Goal: Task Accomplishment & Management: Manage account settings

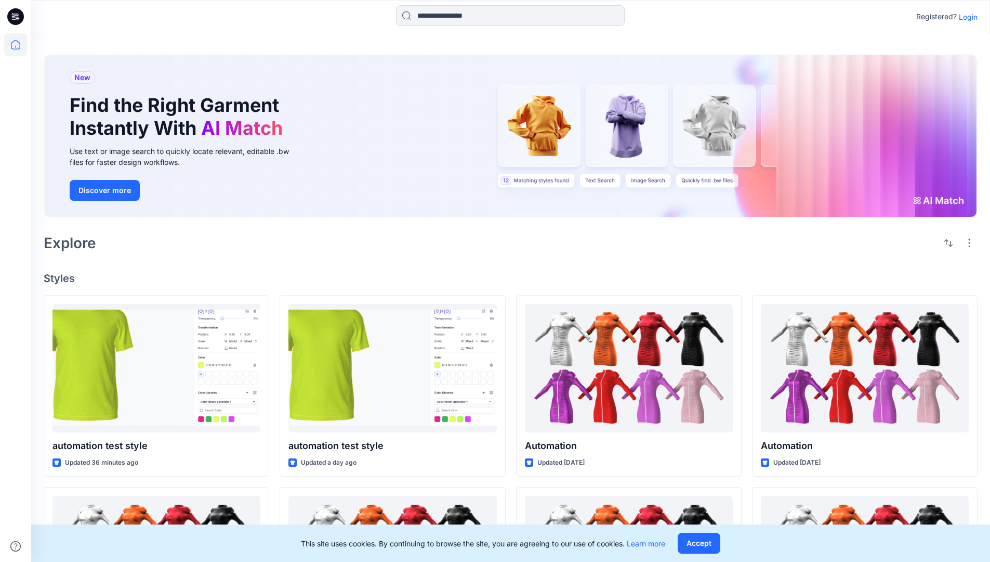
click at [966, 17] on p "Login" at bounding box center [968, 16] width 19 height 11
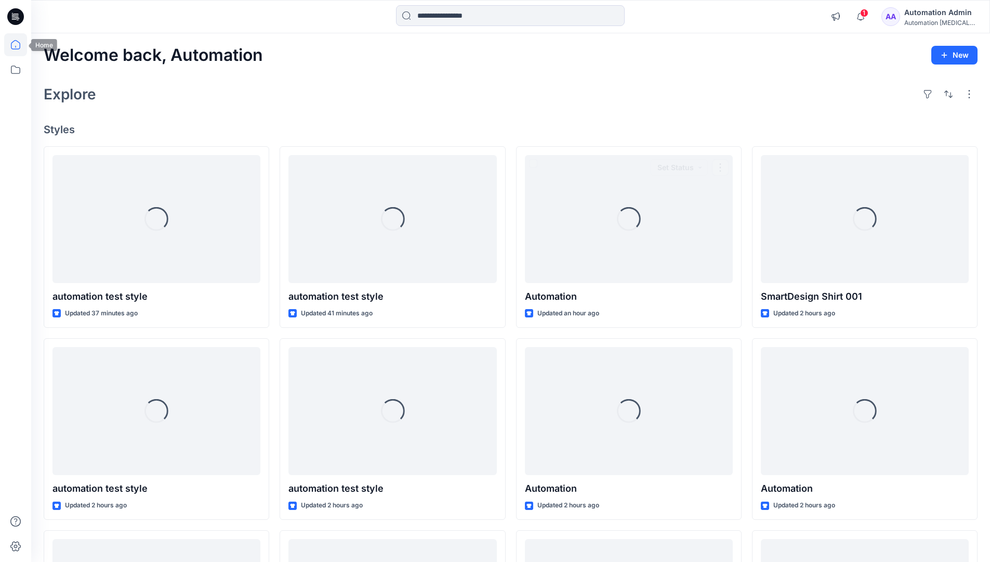
click at [20, 45] on icon at bounding box center [15, 44] width 9 height 9
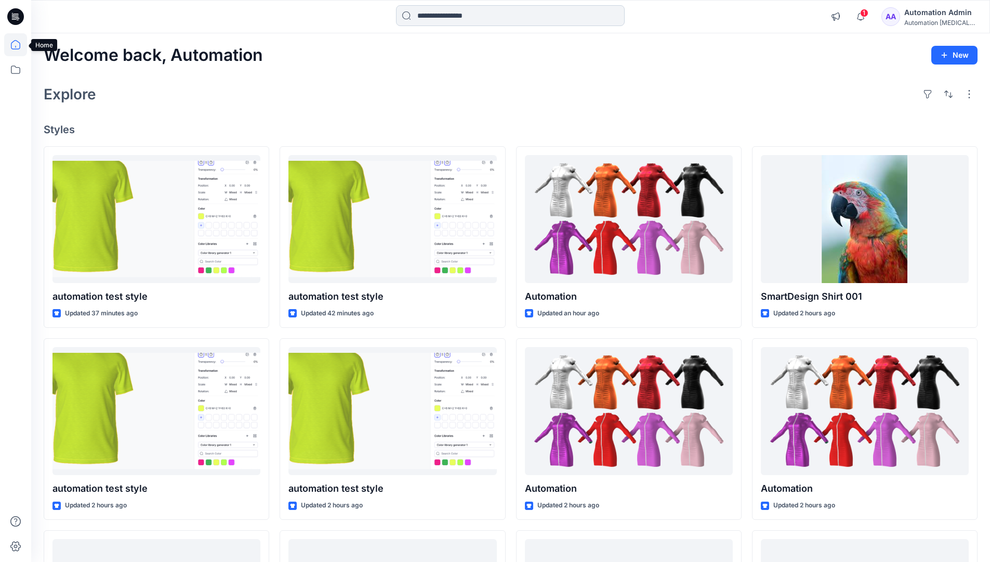
click at [451, 15] on input at bounding box center [510, 15] width 229 height 21
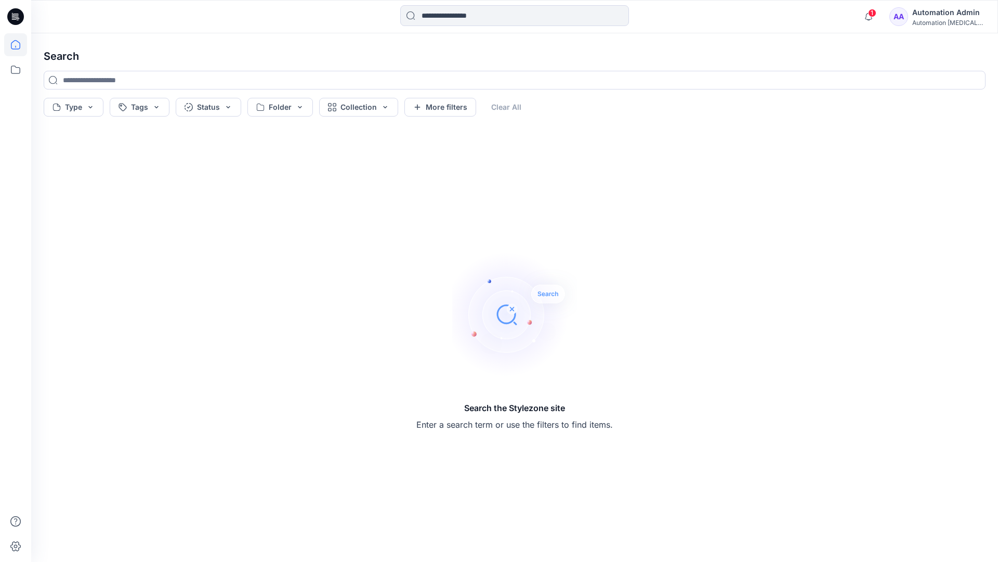
click at [11, 48] on icon at bounding box center [15, 44] width 9 height 9
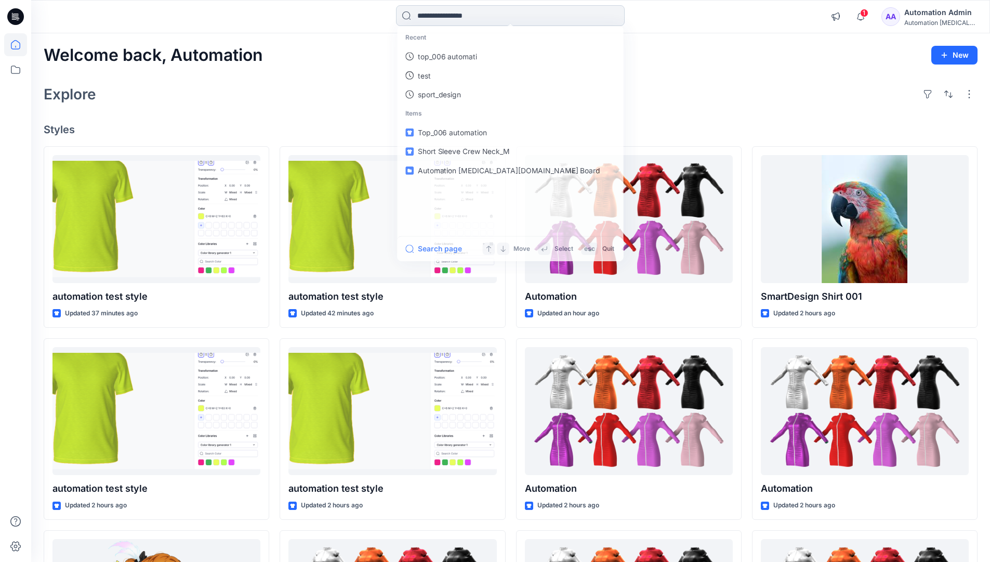
click at [435, 20] on input at bounding box center [510, 15] width 229 height 21
click at [446, 250] on button "Search page" at bounding box center [433, 251] width 57 height 12
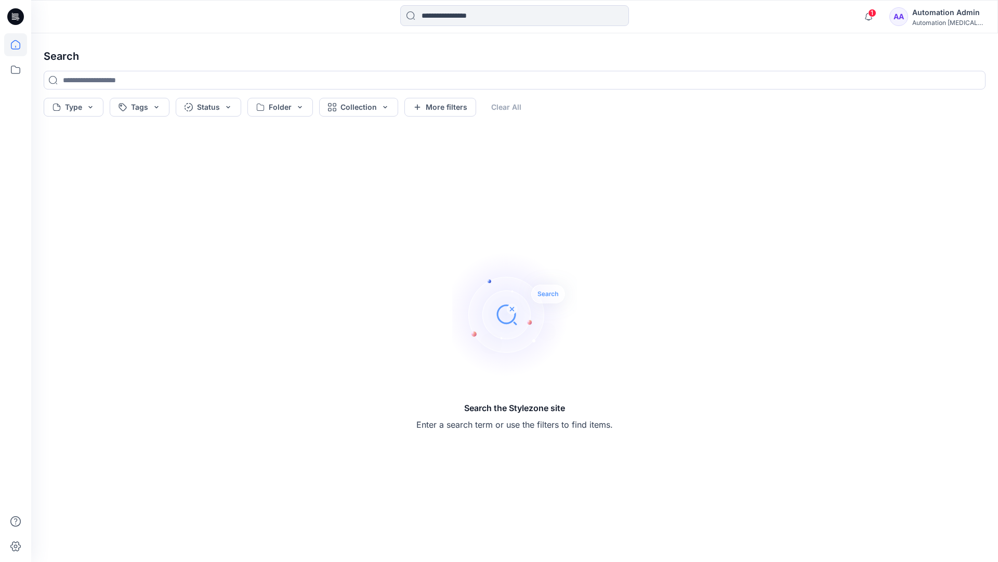
click at [18, 42] on icon at bounding box center [15, 44] width 23 height 23
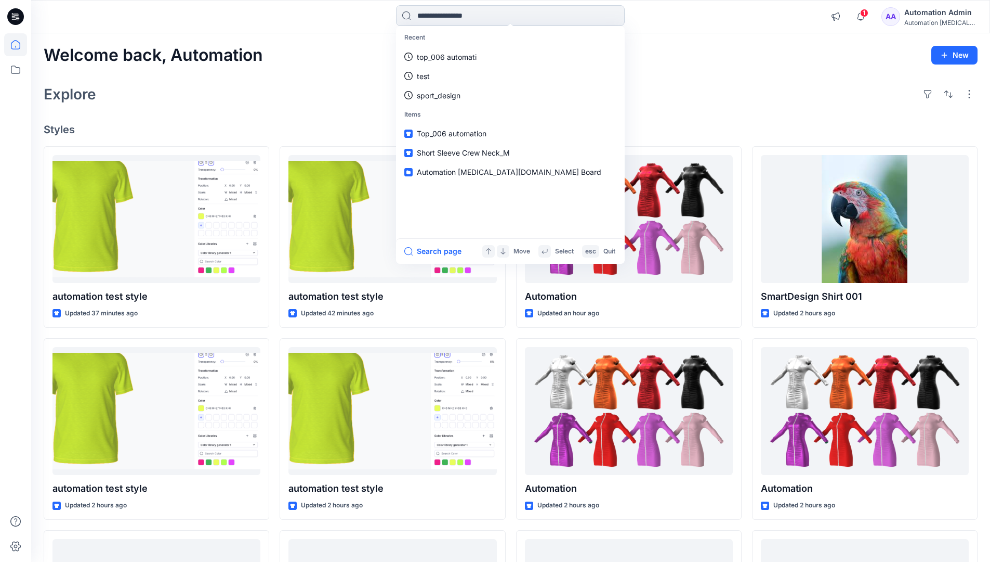
click at [448, 16] on input at bounding box center [510, 15] width 229 height 21
type input "****"
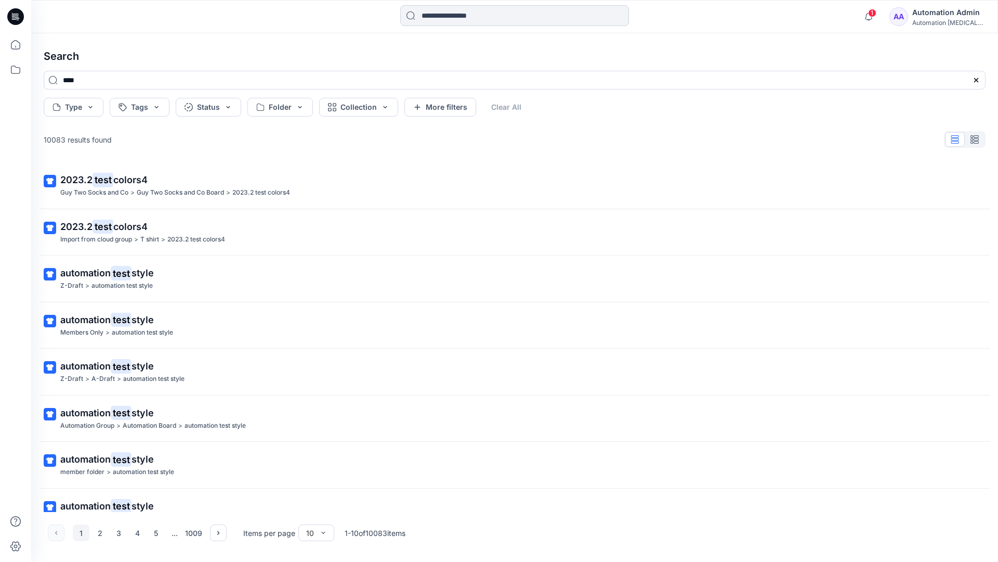
click at [451, 18] on input at bounding box center [514, 15] width 229 height 21
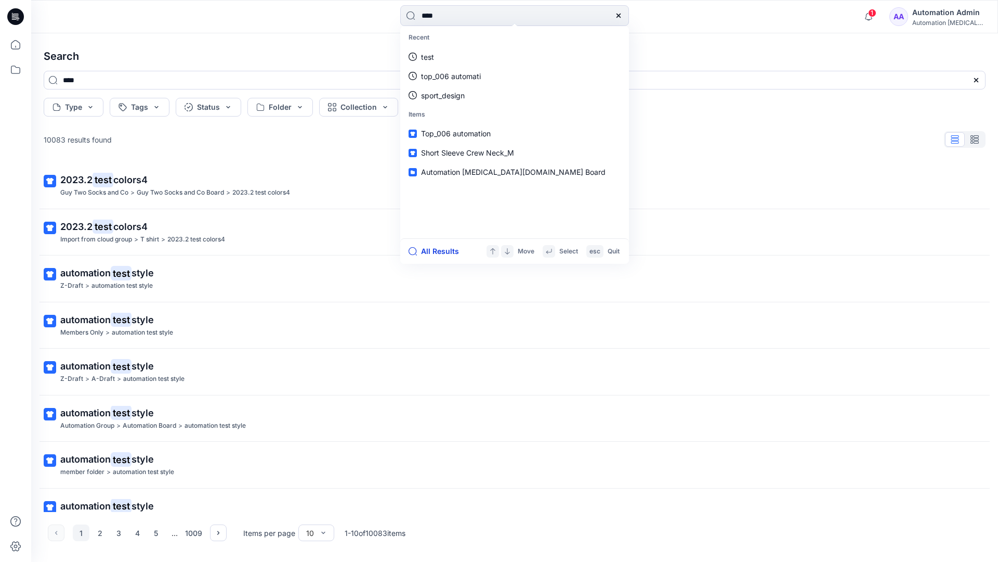
type input "****"
click at [428, 252] on button "All Results" at bounding box center [437, 251] width 57 height 12
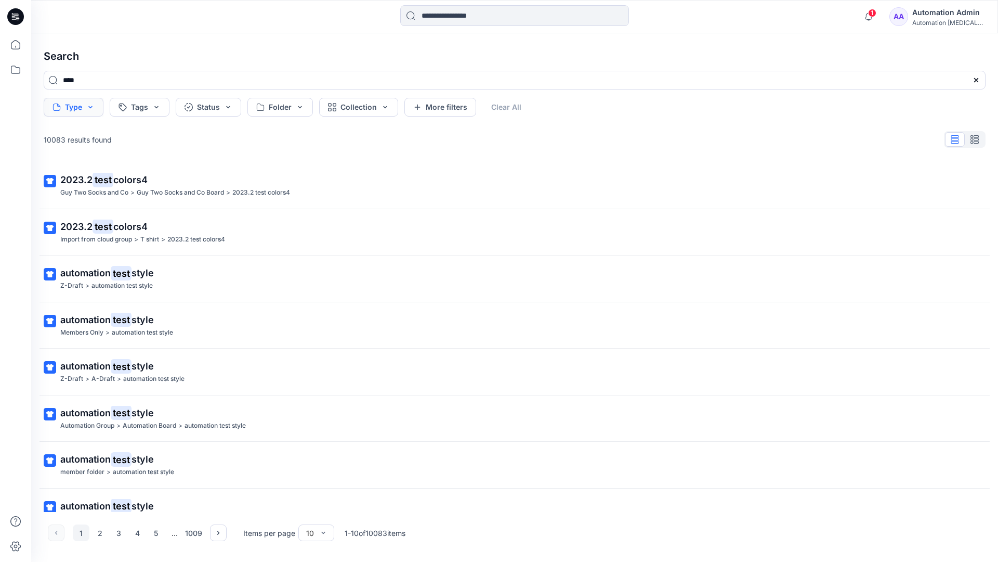
click at [89, 111] on button "Type" at bounding box center [74, 107] width 60 height 19
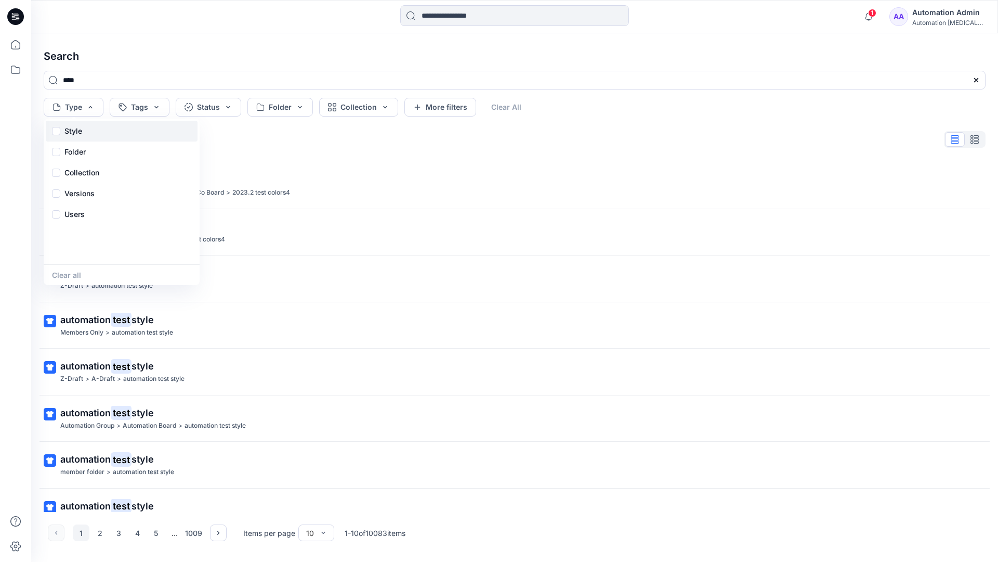
click at [86, 129] on div "Style" at bounding box center [122, 131] width 152 height 21
click at [74, 154] on p "Folder" at bounding box center [74, 152] width 21 height 12
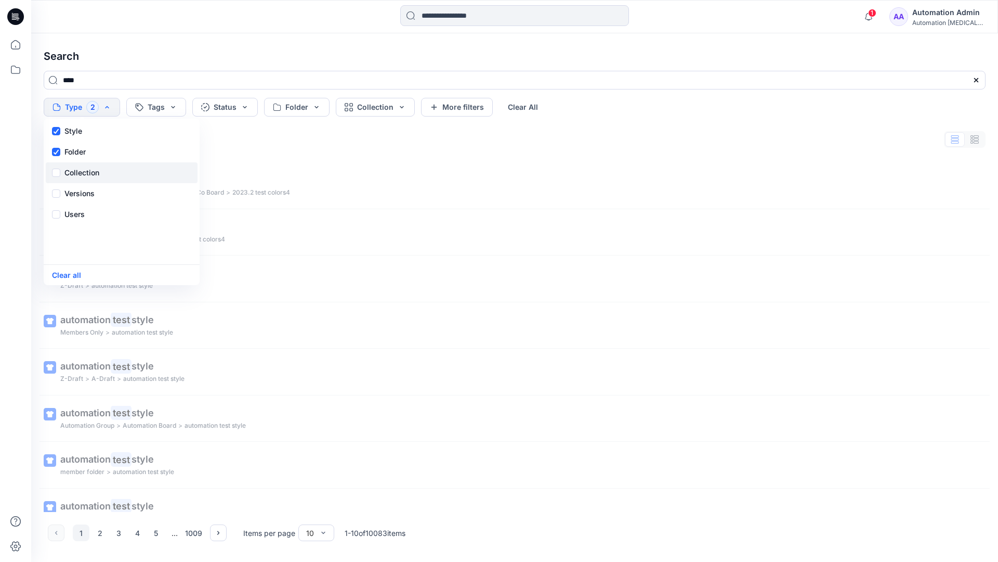
click at [85, 168] on p "Collection" at bounding box center [81, 172] width 35 height 12
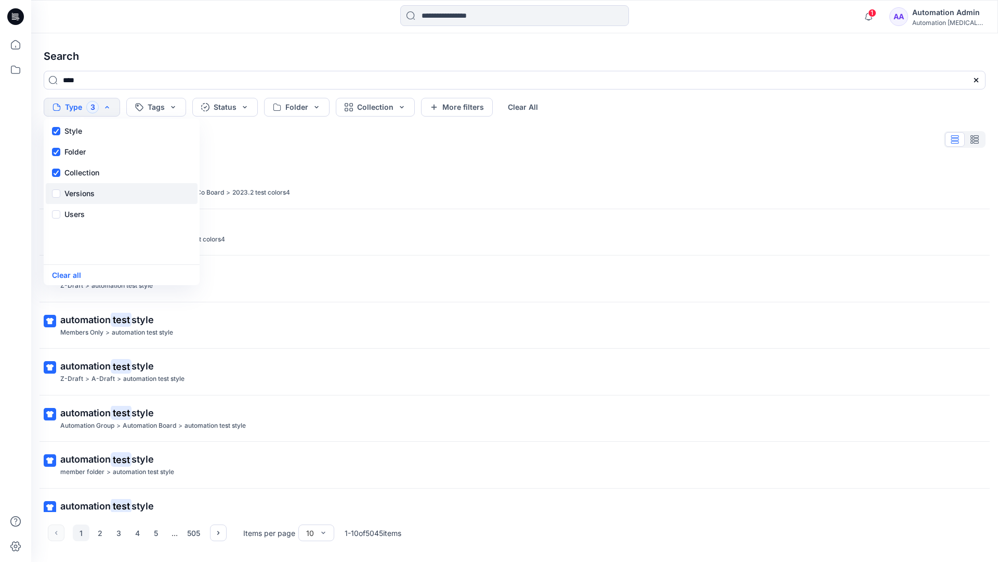
click at [84, 190] on p "Versions" at bounding box center [79, 193] width 30 height 12
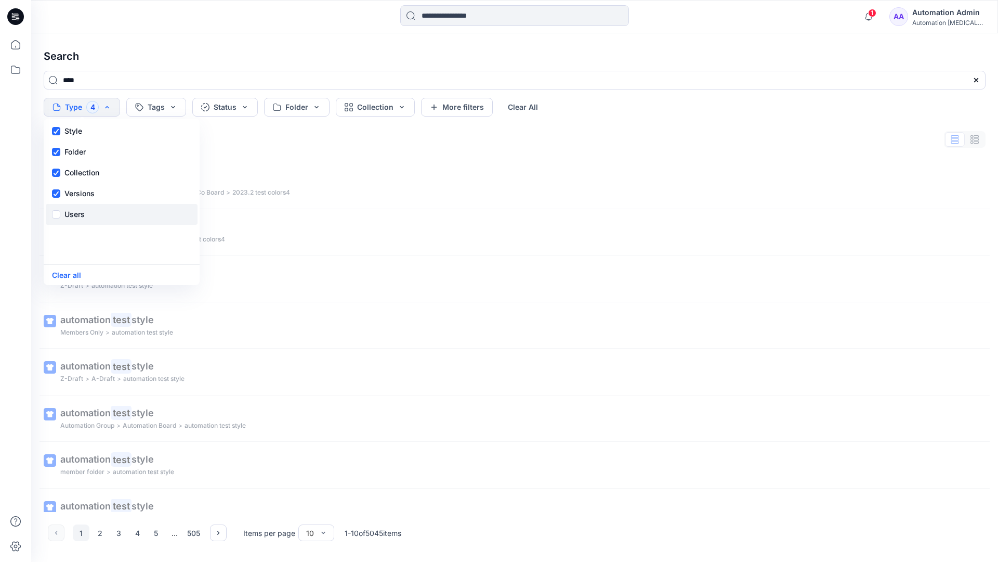
click at [77, 211] on p "Users" at bounding box center [74, 214] width 20 height 12
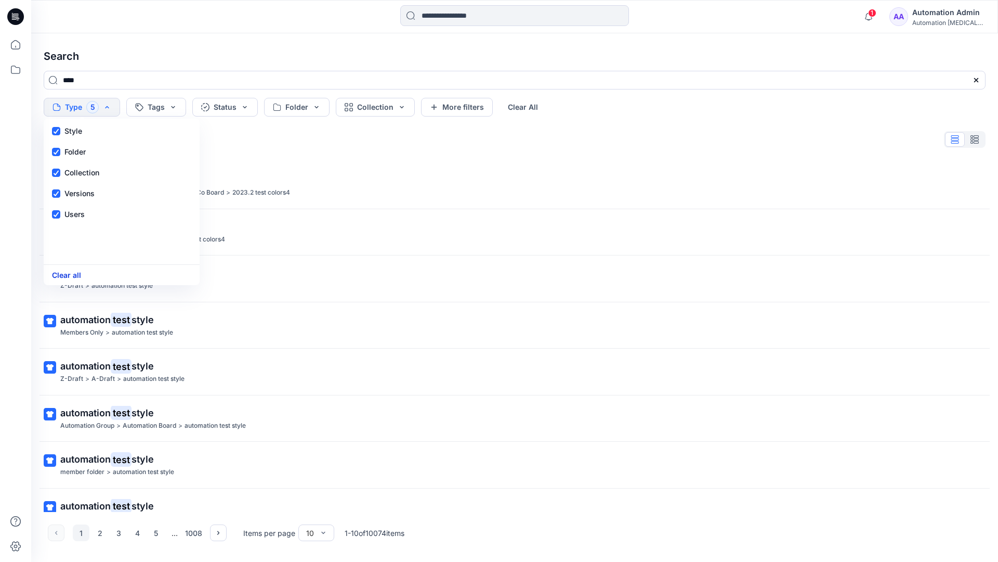
click at [71, 277] on button "Clear all" at bounding box center [66, 275] width 29 height 12
click at [145, 103] on button "Tags" at bounding box center [140, 107] width 60 height 19
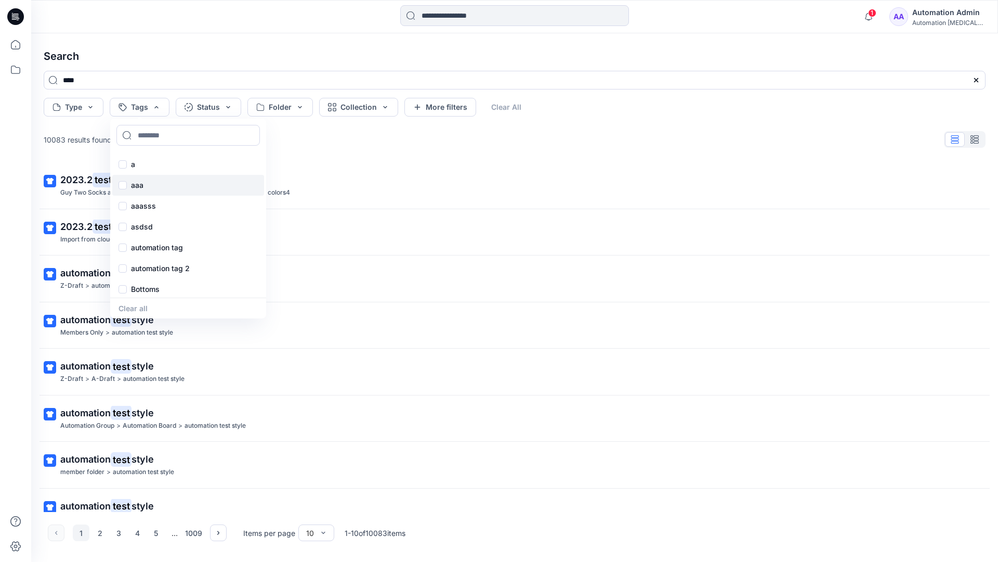
click at [136, 180] on p "aaa" at bounding box center [137, 185] width 12 height 12
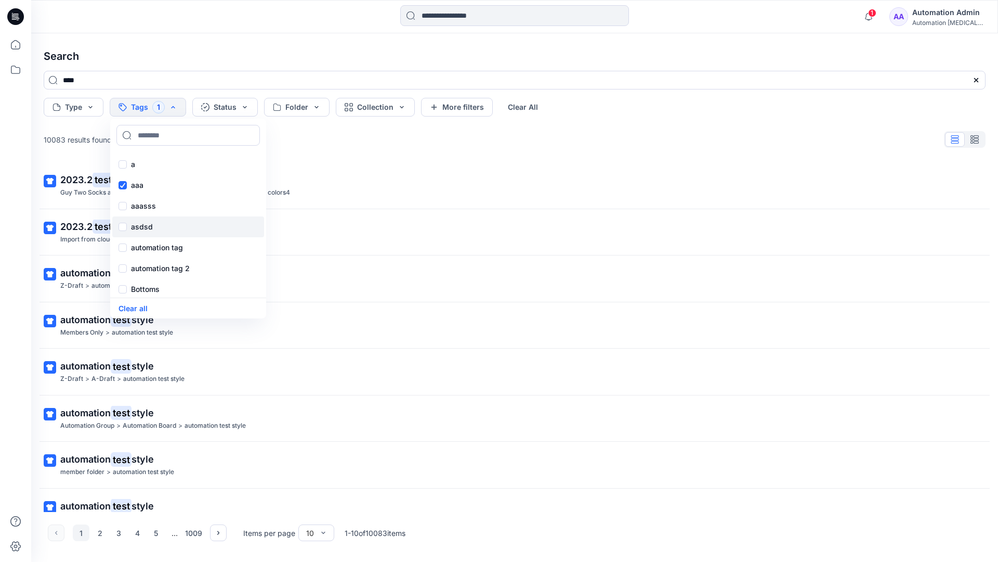
click at [135, 225] on p "asdsd" at bounding box center [142, 226] width 22 height 12
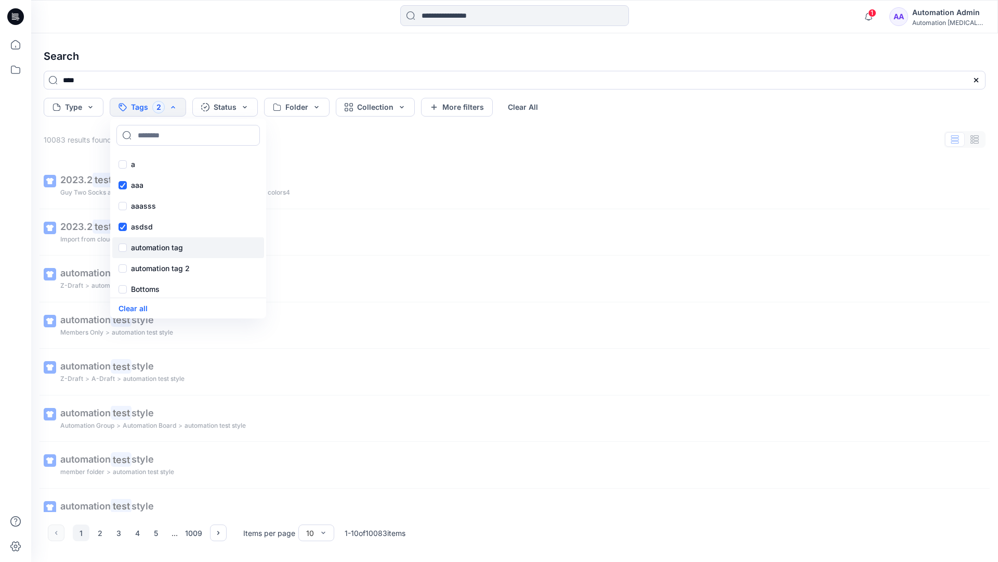
click at [136, 246] on p "automation tag" at bounding box center [157, 247] width 52 height 12
click at [142, 289] on p "Bottoms" at bounding box center [145, 289] width 29 height 12
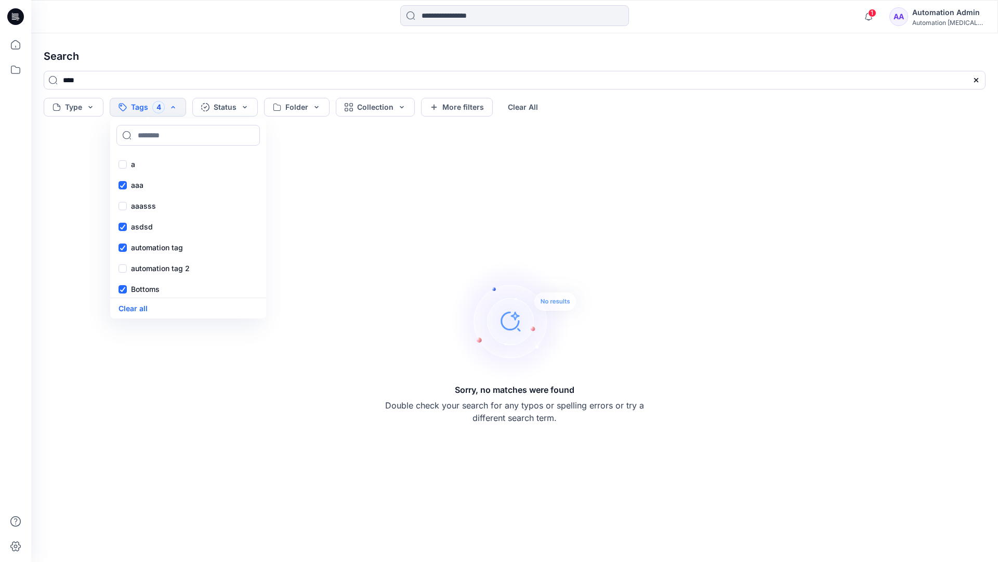
click at [154, 299] on div "Core" at bounding box center [188, 309] width 152 height 21
click at [152, 243] on div "f" at bounding box center [188, 245] width 152 height 21
click at [157, 264] on p "fhvsjkdlhg" at bounding box center [149, 266] width 37 height 12
click at [139, 305] on button "Clear all" at bounding box center [133, 308] width 29 height 12
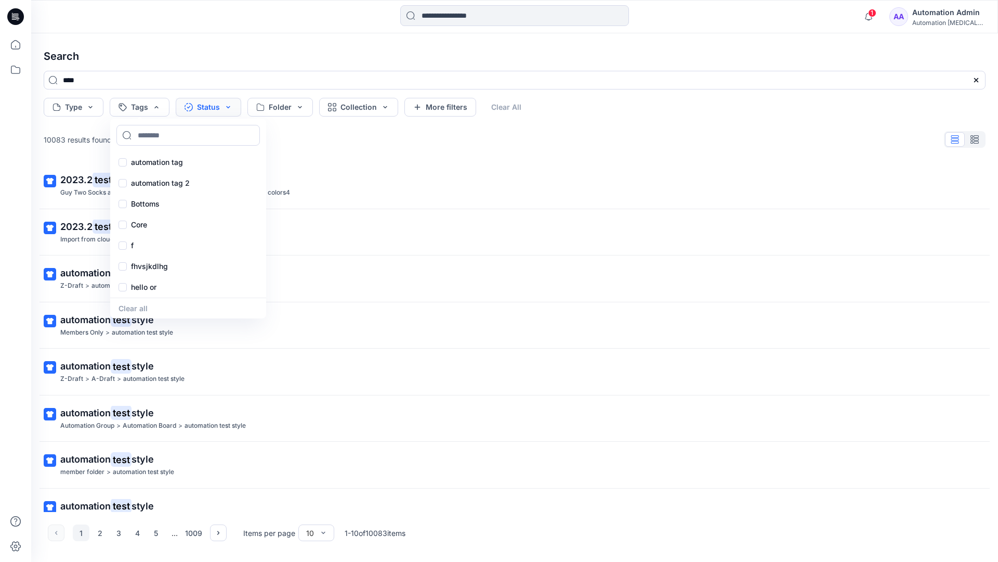
click at [213, 109] on button "Status" at bounding box center [209, 107] width 66 height 19
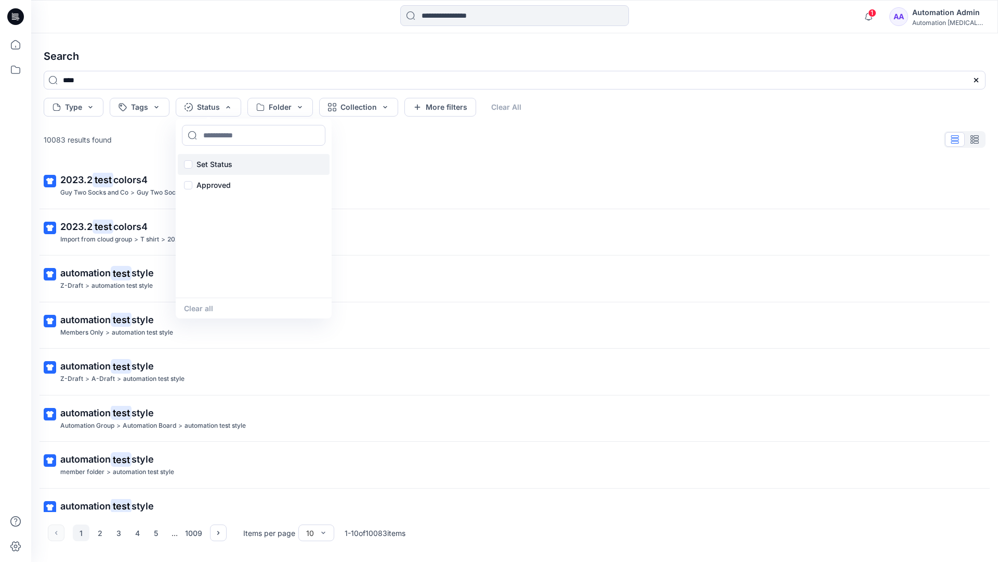
click at [230, 158] on p "Set Status" at bounding box center [215, 164] width 36 height 12
click at [195, 309] on button "Clear all" at bounding box center [198, 308] width 29 height 12
click at [298, 114] on button "Folder" at bounding box center [280, 107] width 66 height 19
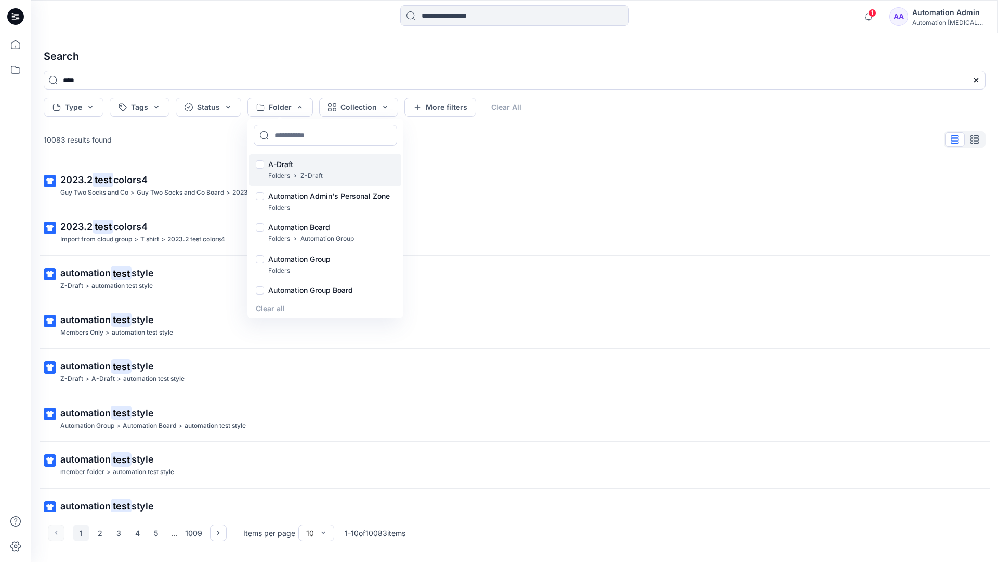
click at [284, 160] on p "A-Draft" at bounding box center [295, 164] width 55 height 12
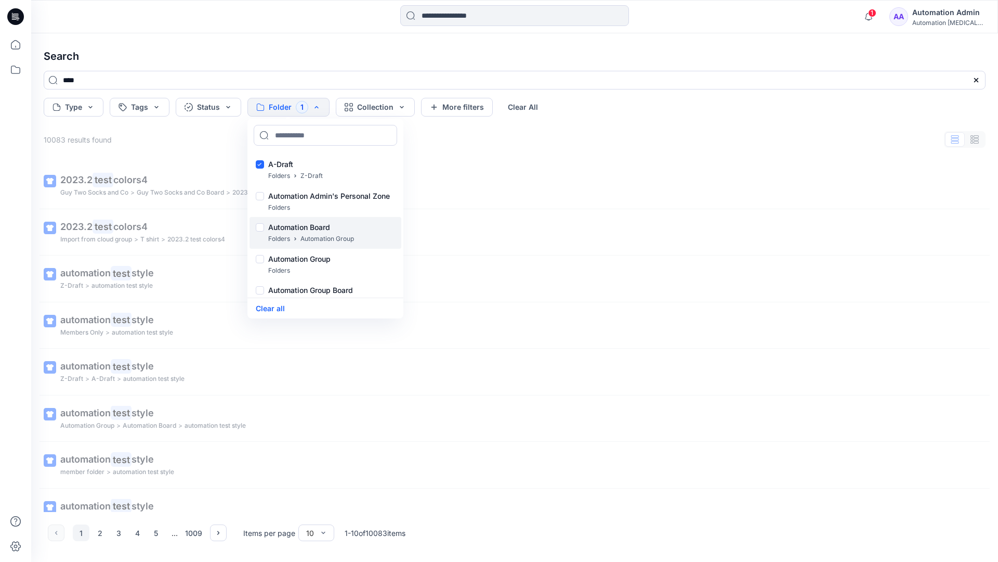
click at [279, 233] on p "Folders" at bounding box center [279, 238] width 22 height 11
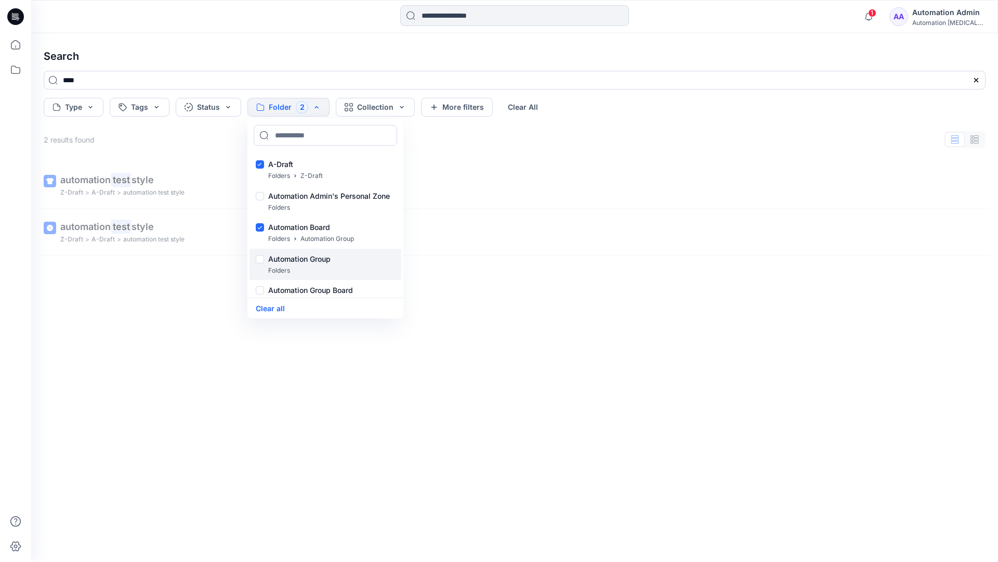
click at [276, 266] on p "Folders" at bounding box center [279, 270] width 22 height 11
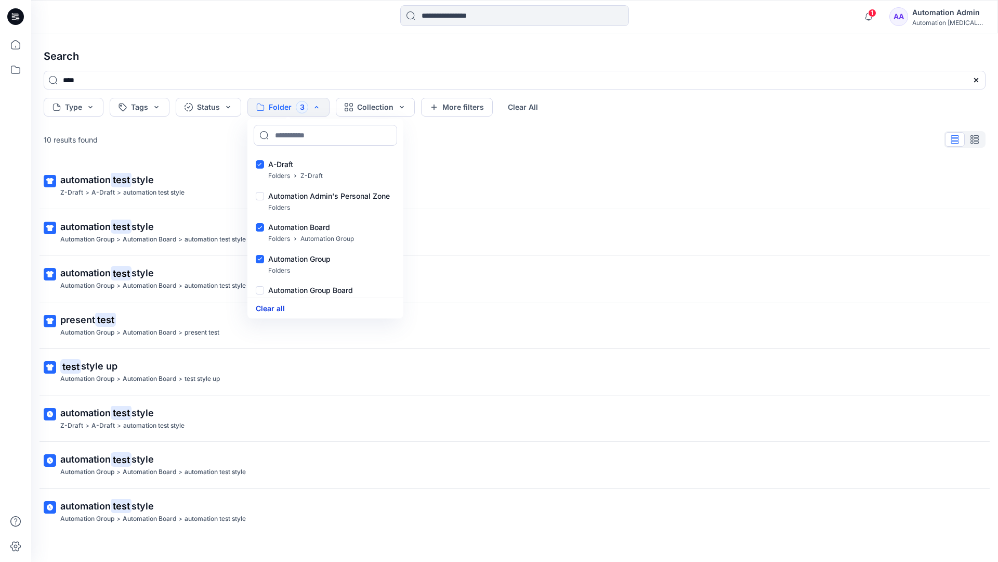
click at [278, 307] on button "Clear all" at bounding box center [270, 308] width 29 height 12
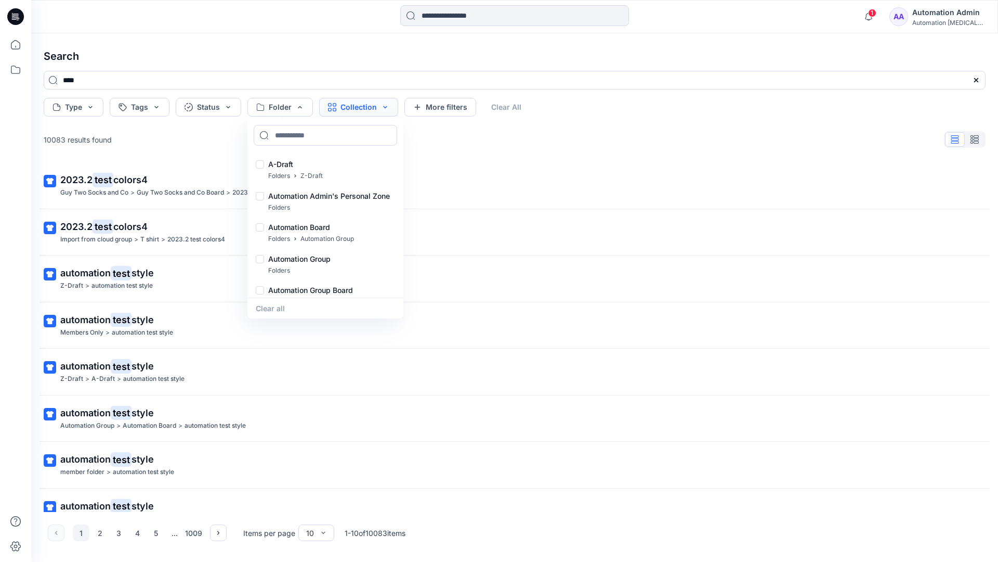
click at [372, 110] on button "Collection" at bounding box center [358, 107] width 79 height 19
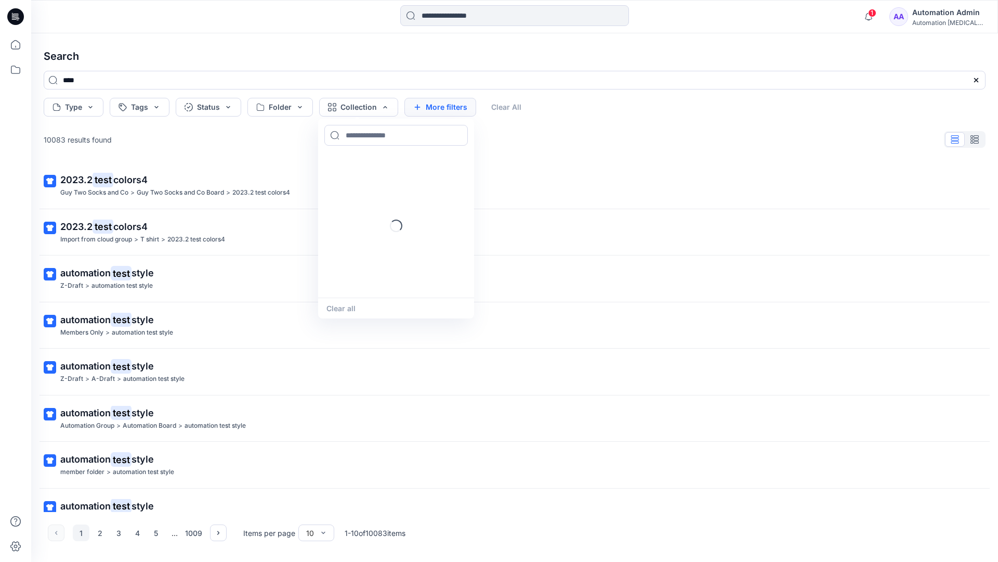
click at [438, 105] on button "More filters" at bounding box center [441, 107] width 72 height 19
click at [469, 108] on button "Created by" at bounding box center [446, 107] width 82 height 19
click at [457, 135] on input at bounding box center [481, 135] width 144 height 21
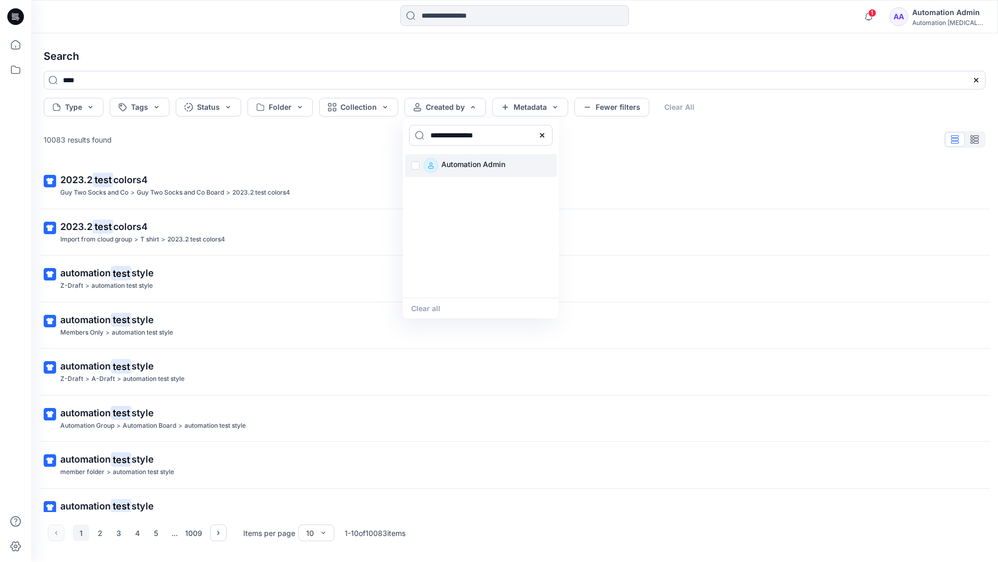
type input "**********"
click at [467, 164] on p "Automation Admin" at bounding box center [473, 165] width 64 height 15
click at [432, 306] on button "Clear all" at bounding box center [425, 308] width 29 height 12
click at [530, 109] on button "Metadata" at bounding box center [530, 107] width 76 height 19
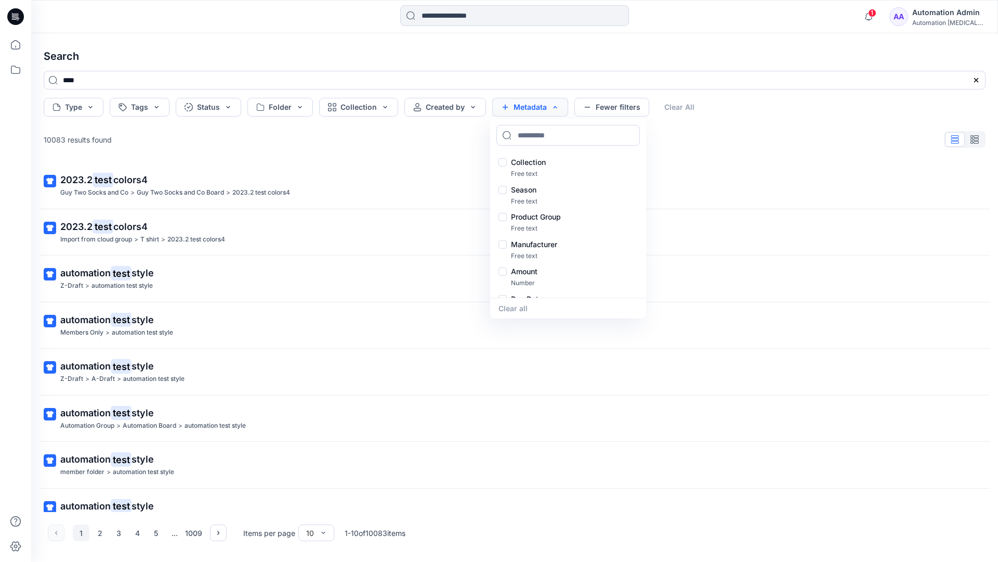
click at [533, 111] on button "Metadata" at bounding box center [530, 107] width 76 height 19
click at [609, 110] on button "Fewer filters" at bounding box center [612, 107] width 75 height 19
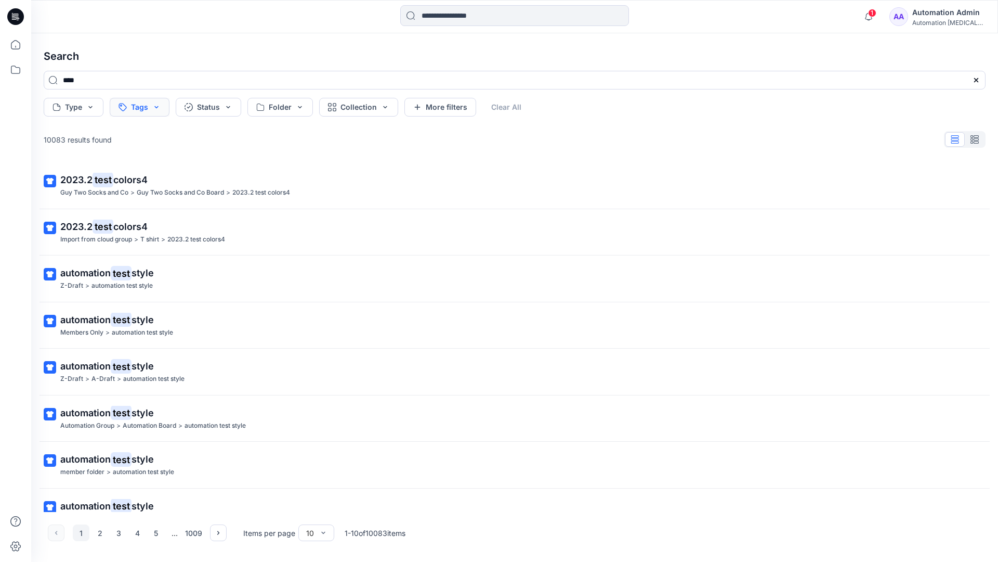
click at [141, 108] on button "Tags" at bounding box center [140, 107] width 60 height 19
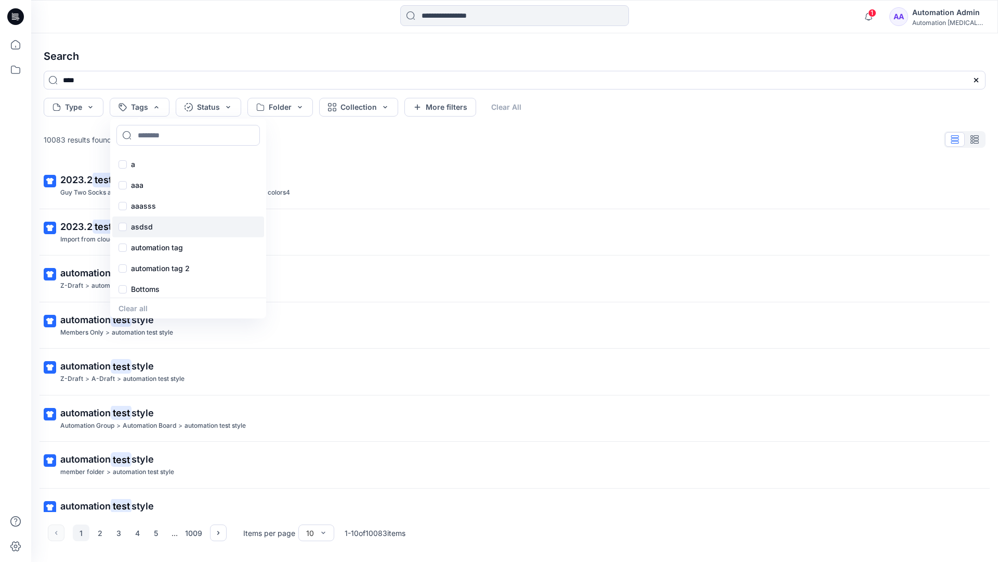
click at [141, 233] on div "asdsd" at bounding box center [188, 226] width 152 height 21
click at [526, 104] on button "Clear All" at bounding box center [523, 107] width 48 height 19
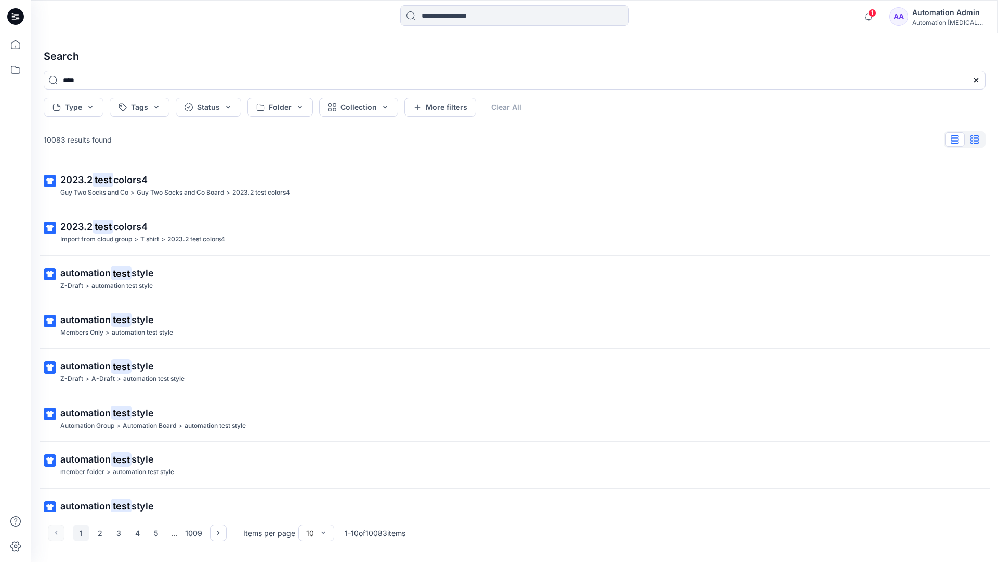
click at [980, 142] on button "button" at bounding box center [975, 139] width 20 height 15
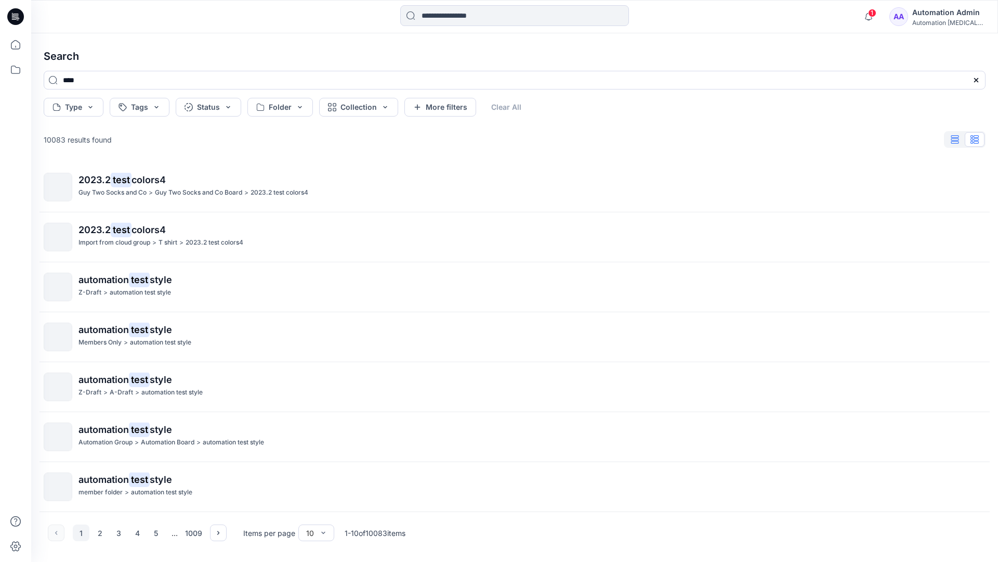
click at [956, 140] on icon "button" at bounding box center [955, 139] width 8 height 8
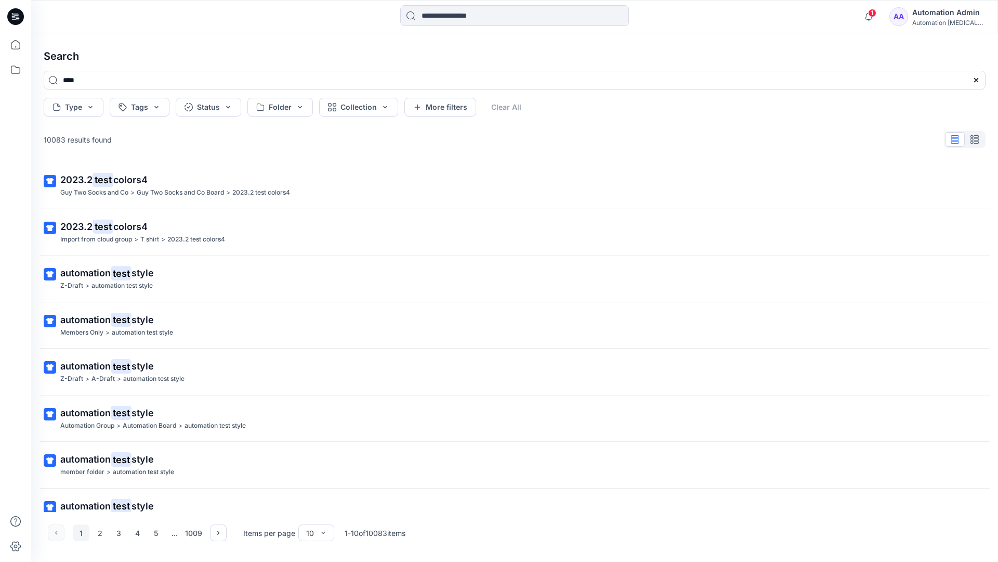
click at [919, 18] on div "AA Automation Admin Automation testim..." at bounding box center [938, 16] width 96 height 21
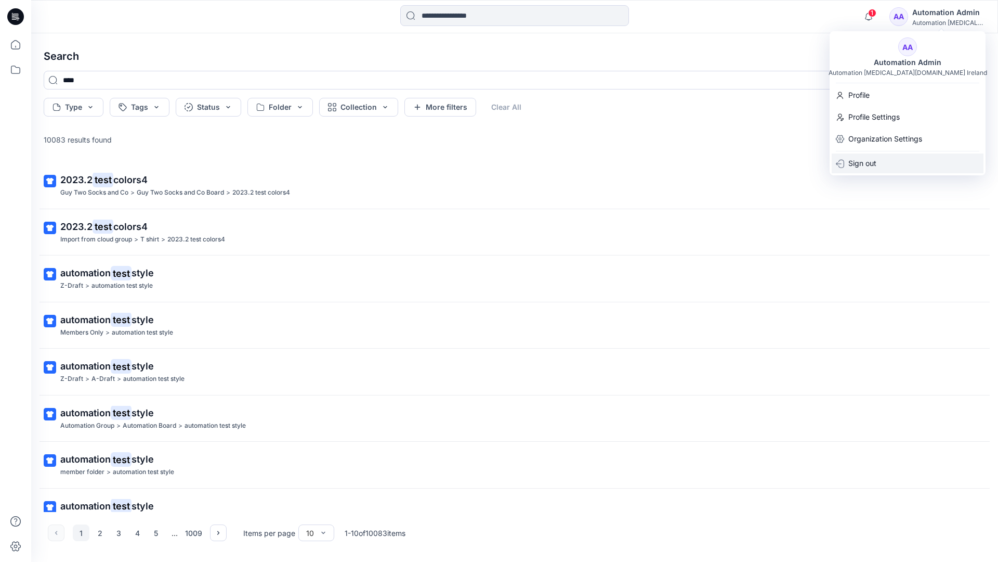
click at [878, 156] on div "Sign out" at bounding box center [908, 163] width 152 height 20
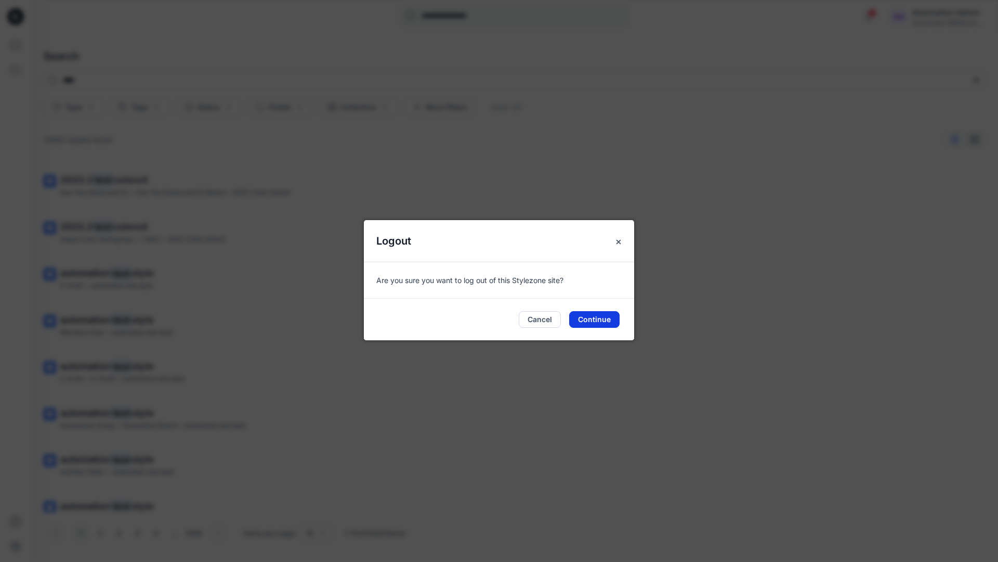
click at [597, 314] on button "Continue" at bounding box center [594, 319] width 50 height 17
